Goal: Check status: Check status

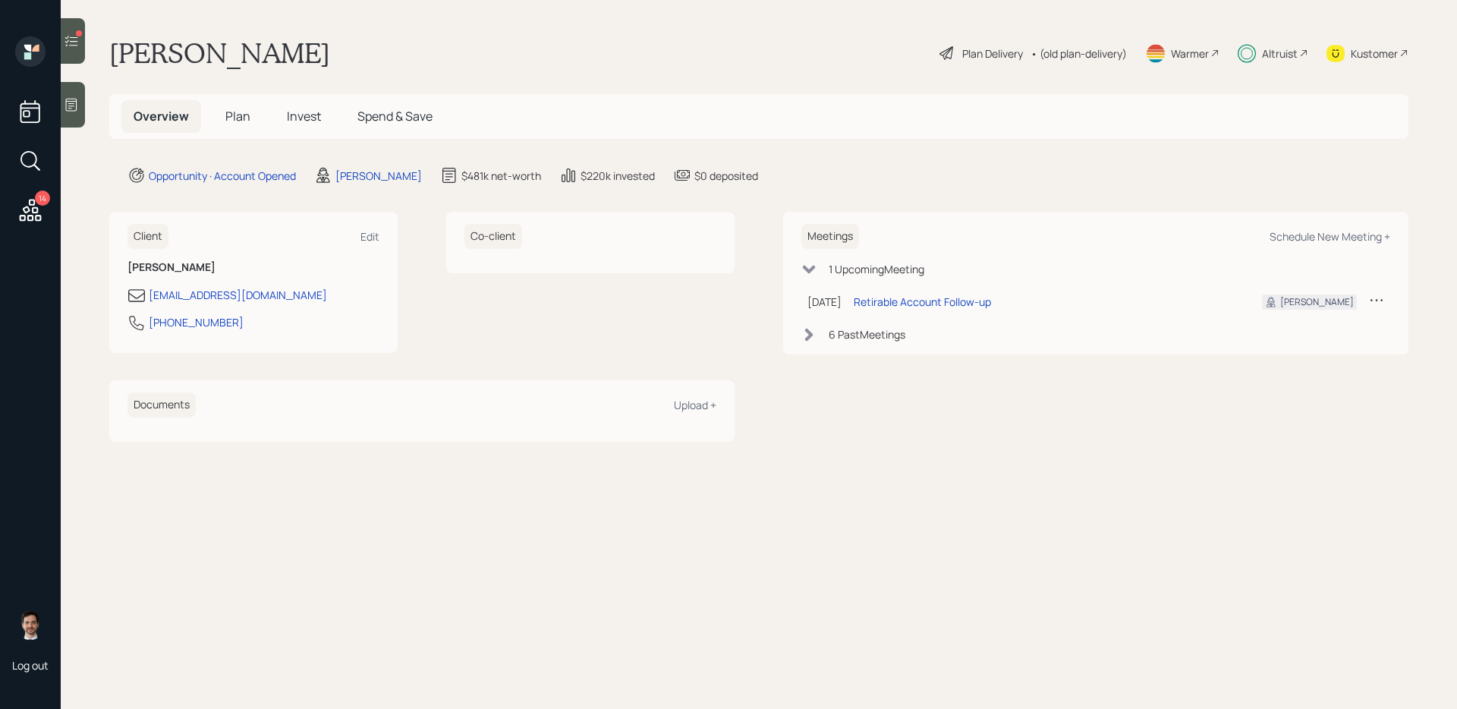
click at [294, 122] on span "Invest" at bounding box center [304, 116] width 34 height 17
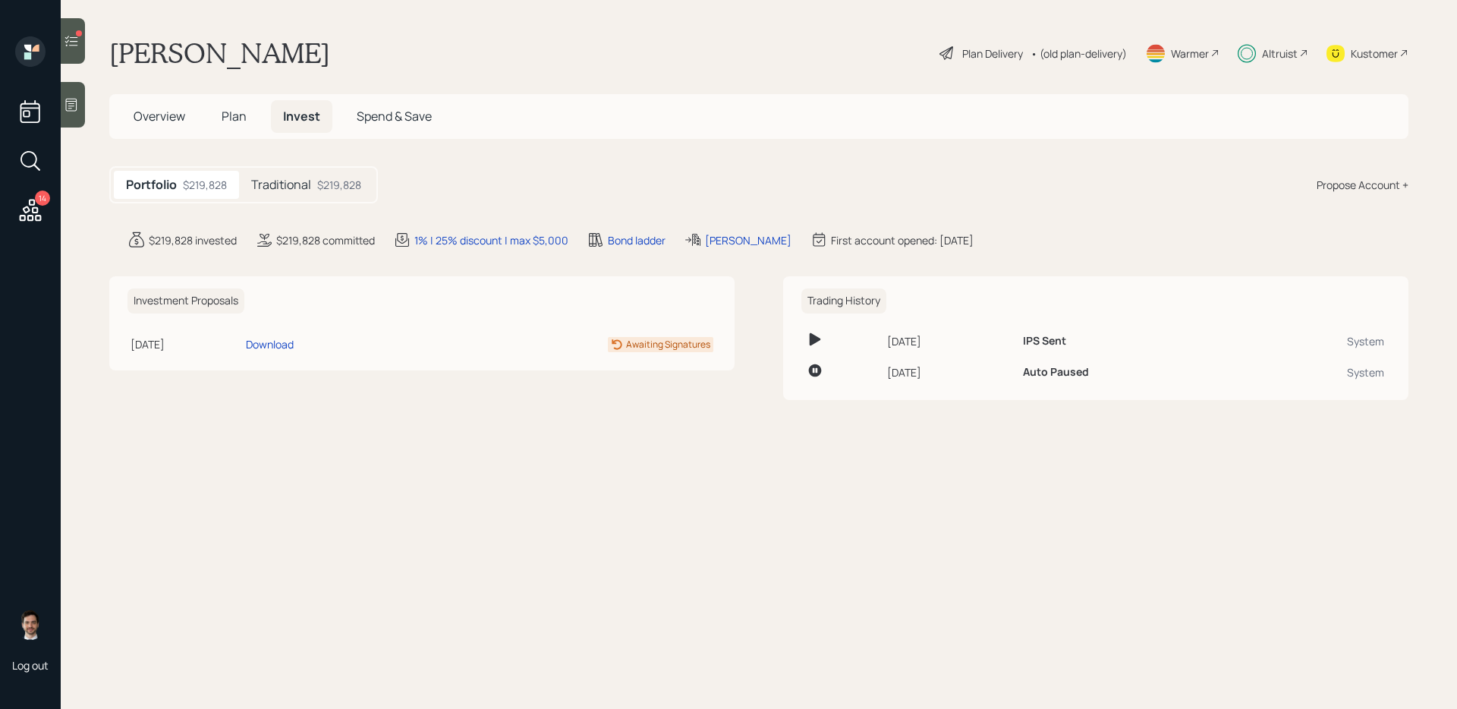
click at [74, 39] on icon at bounding box center [71, 40] width 15 height 15
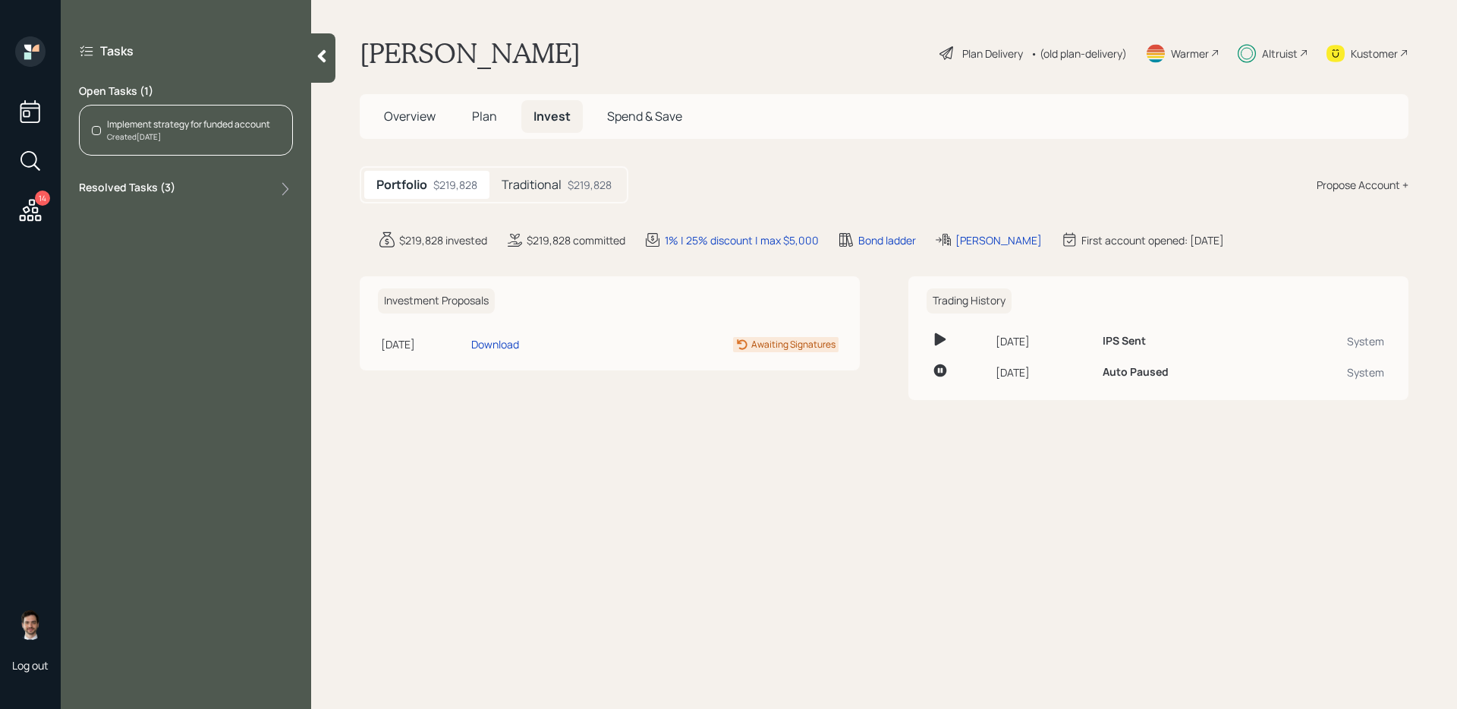
click at [529, 174] on div "Traditional $219,828" at bounding box center [557, 185] width 134 height 28
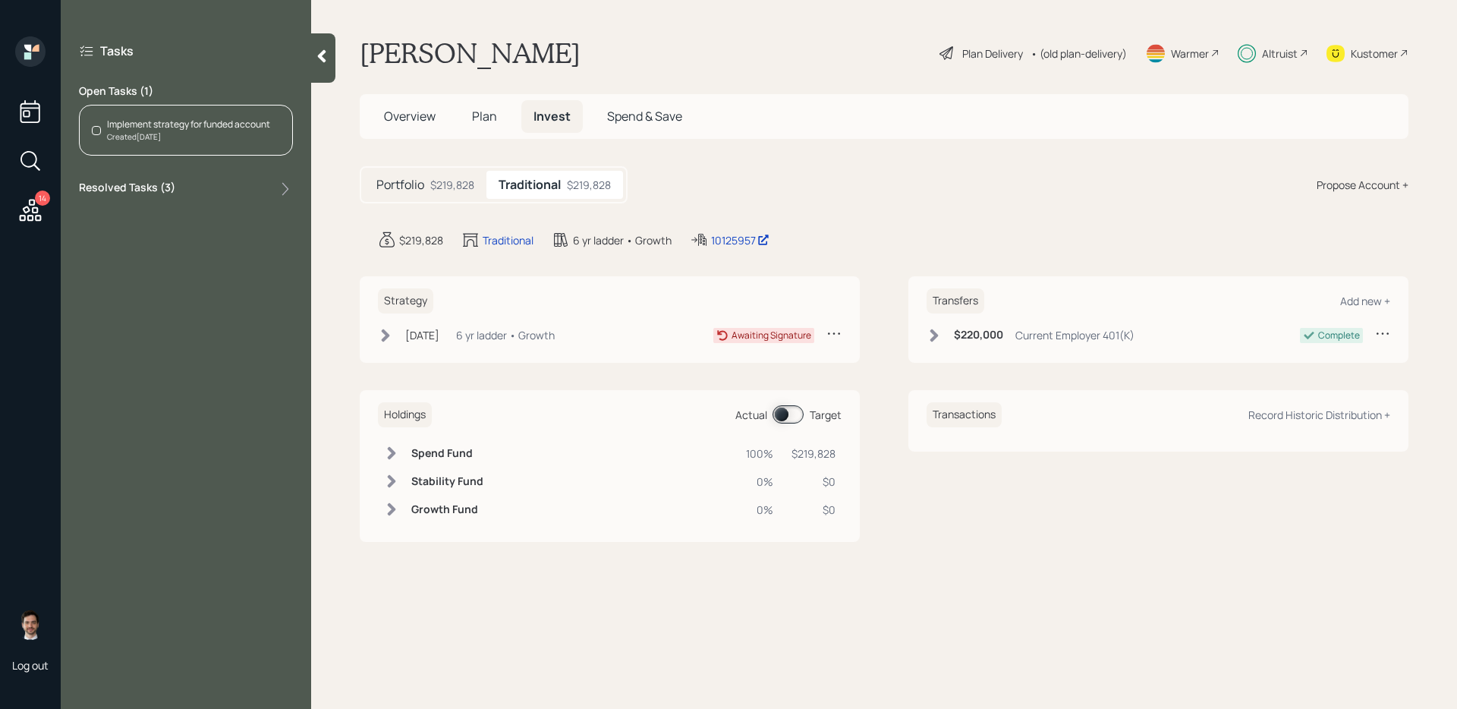
click at [383, 334] on icon at bounding box center [385, 335] width 15 height 15
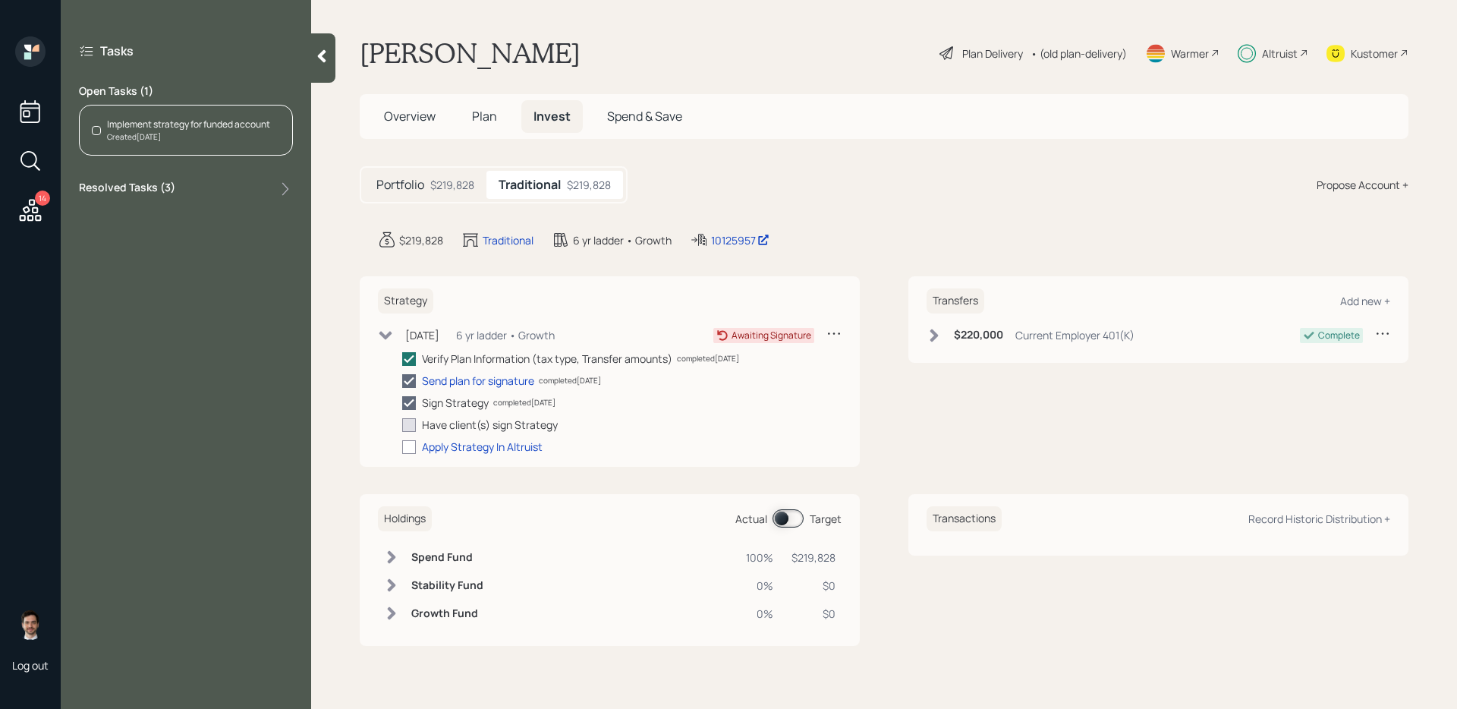
click at [620, 433] on div "Verify Plan Information (tax type, Transfer amounts) completed [DATE] Send plan…" at bounding box center [621, 403] width 439 height 104
click at [622, 423] on div "Manually mark as complete" at bounding box center [623, 424] width 112 height 13
checkbox input "true"
click at [407, 445] on div at bounding box center [409, 447] width 14 height 14
click at [402, 446] on input "checkbox" at bounding box center [401, 446] width 1 height 1
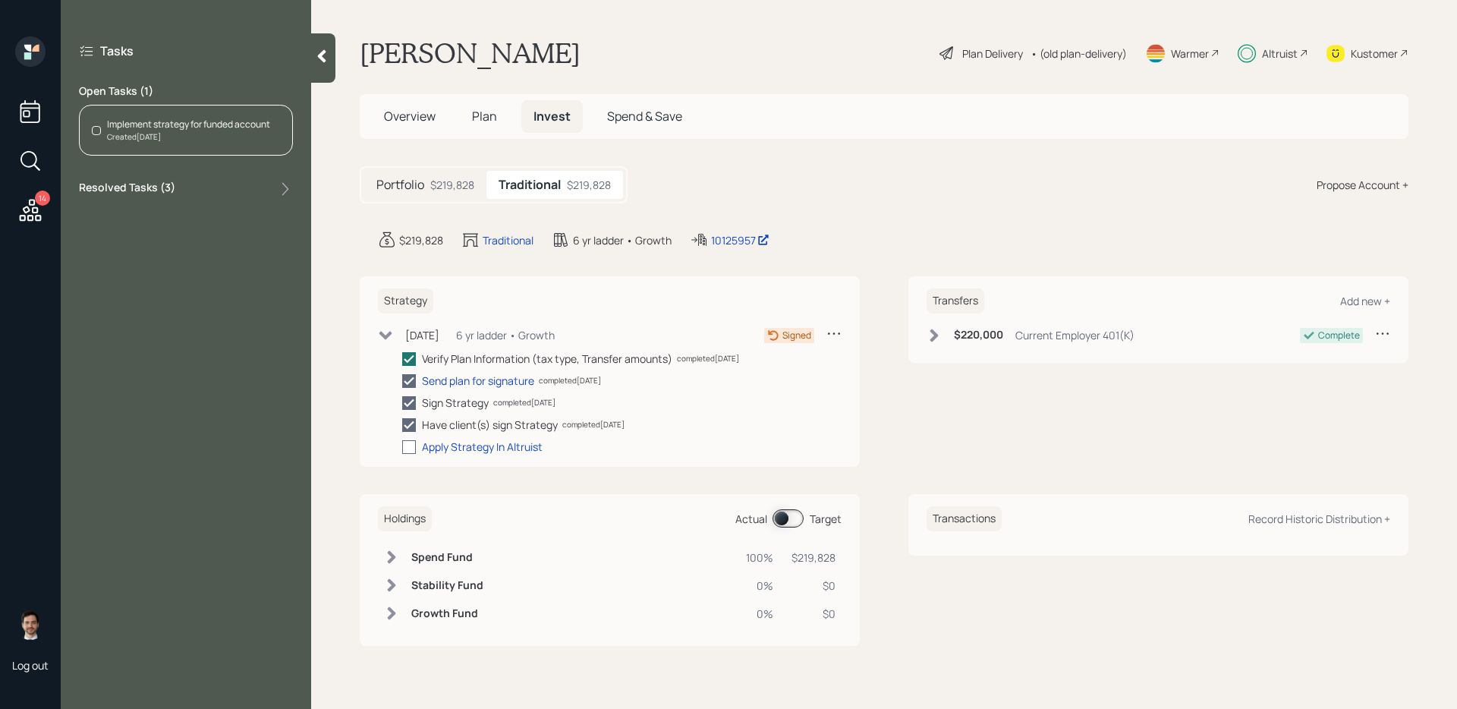
checkbox input "true"
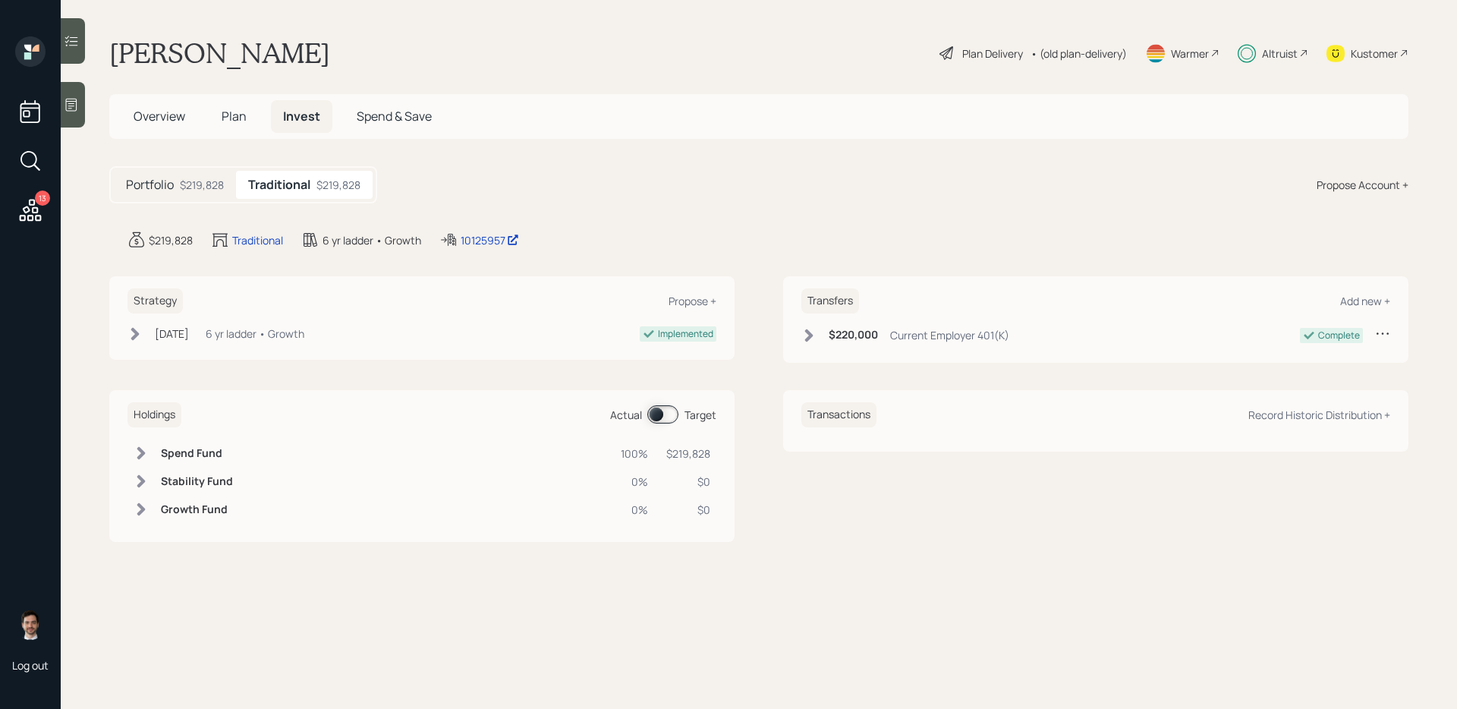
click at [66, 56] on div at bounding box center [73, 41] width 24 height 46
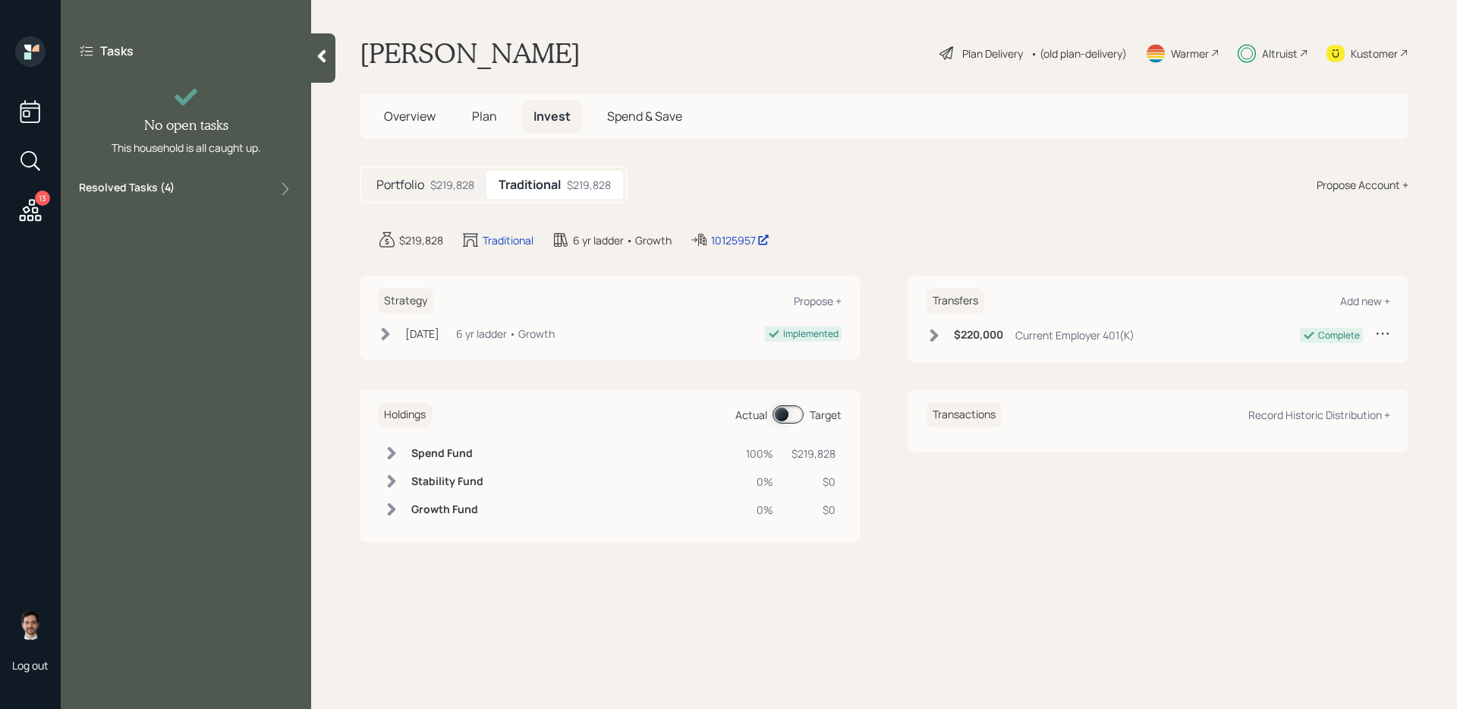
click at [322, 54] on icon at bounding box center [322, 56] width 8 height 13
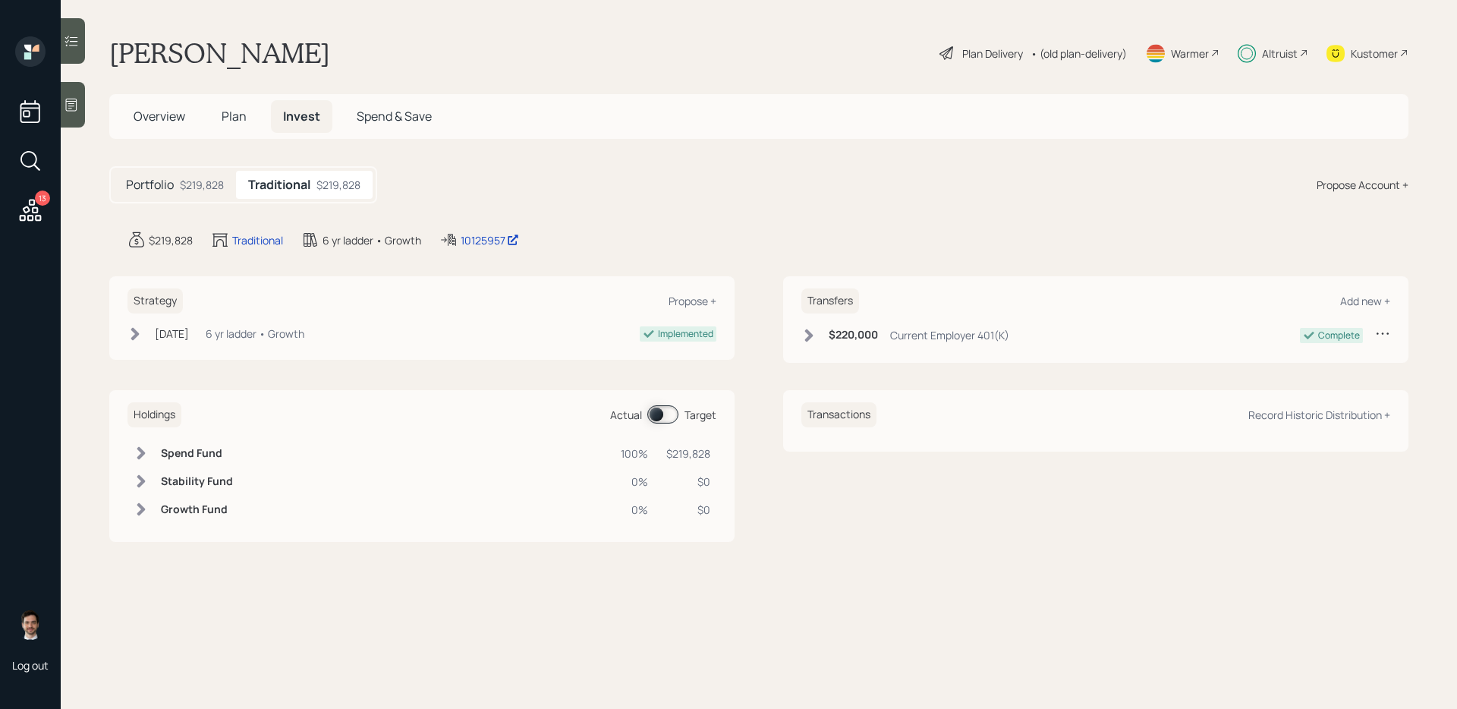
click at [193, 193] on div "Portfolio $219,828" at bounding box center [175, 185] width 122 height 28
